Goal: Information Seeking & Learning: Learn about a topic

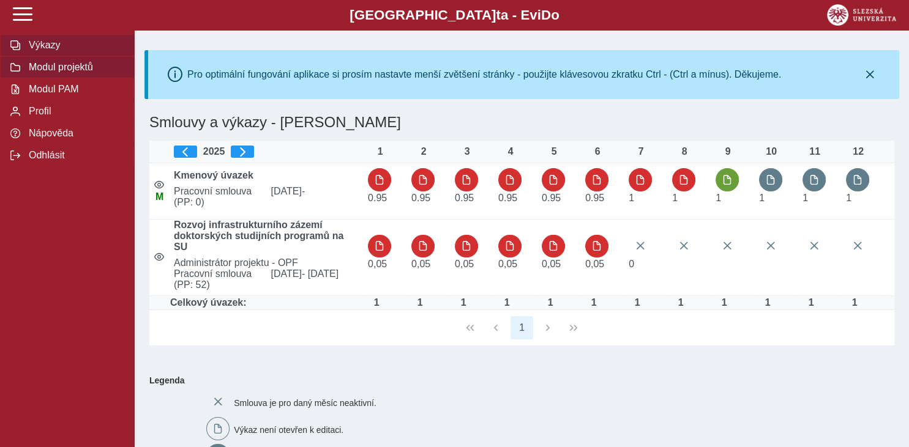
click at [49, 73] on span "Modul projektů" at bounding box center [74, 67] width 99 height 11
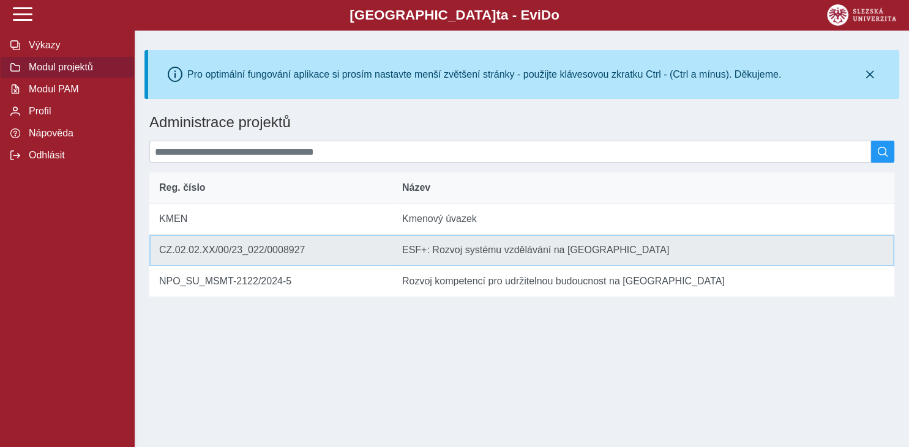
click at [427, 260] on td "Název ESF+: Rozvoj systému vzdělávání na [GEOGRAPHIC_DATA]" at bounding box center [643, 250] width 502 height 31
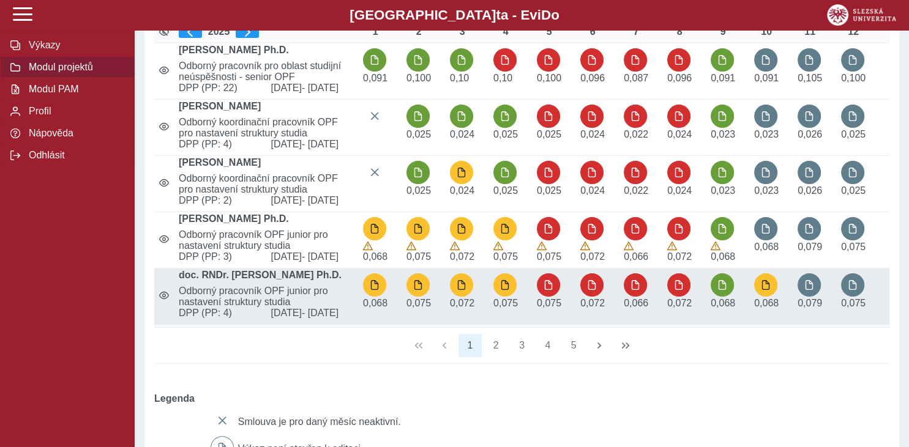
scroll to position [258, 0]
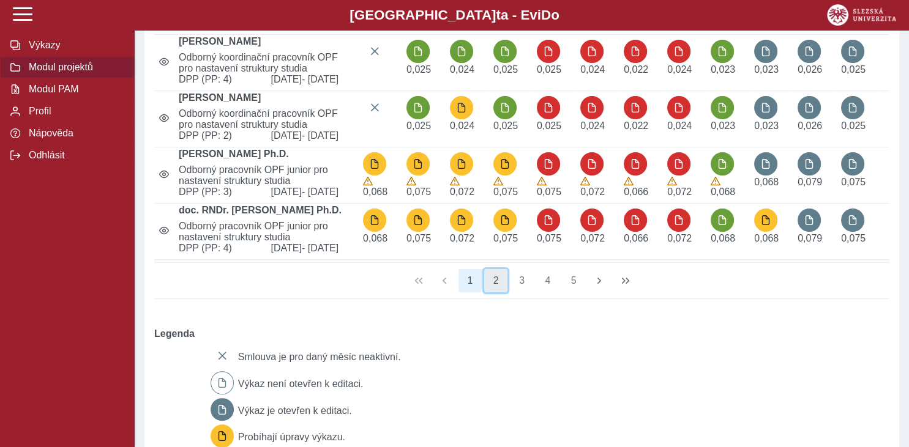
click at [497, 293] on button "2" at bounding box center [495, 280] width 23 height 23
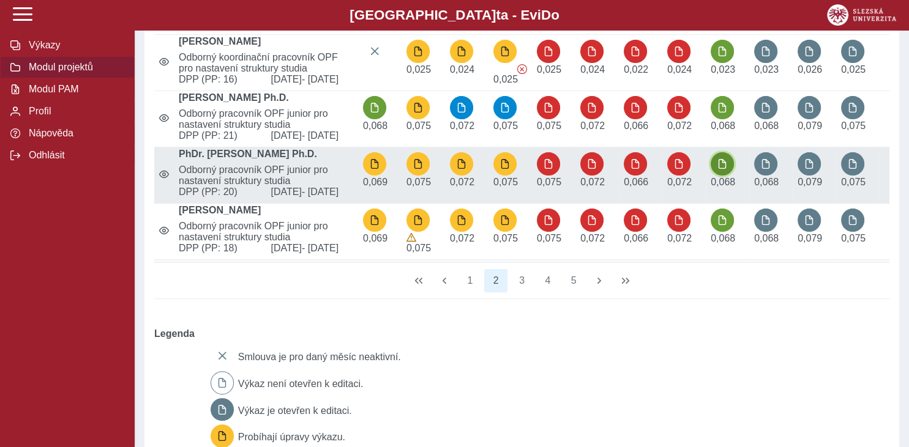
click at [718, 169] on span "button" at bounding box center [722, 164] width 10 height 10
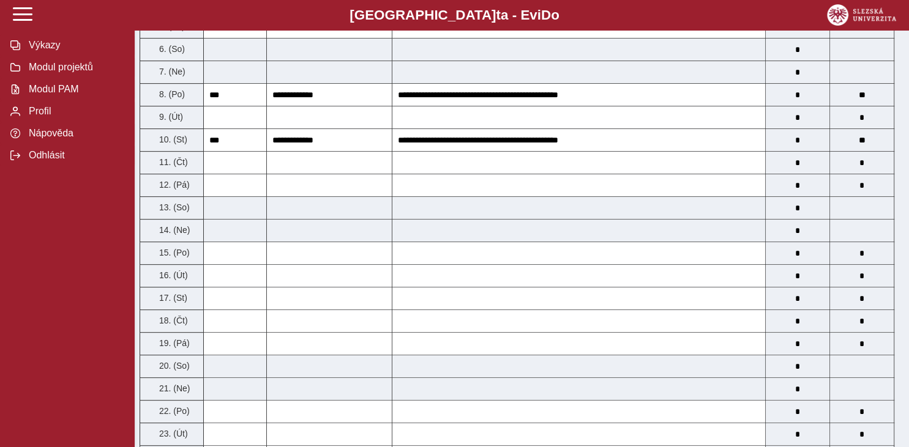
scroll to position [129, 0]
